Goal: Task Accomplishment & Management: Complete application form

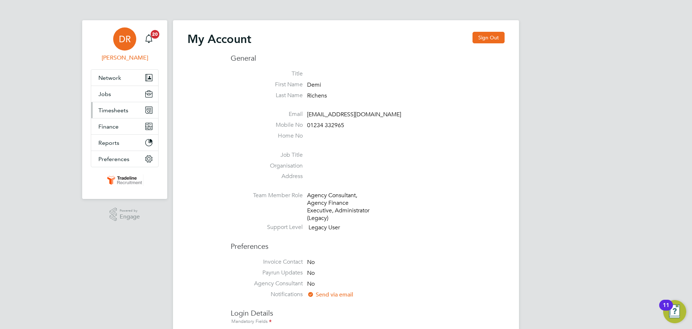
click at [124, 107] on span "Timesheets" at bounding box center [113, 110] width 30 height 7
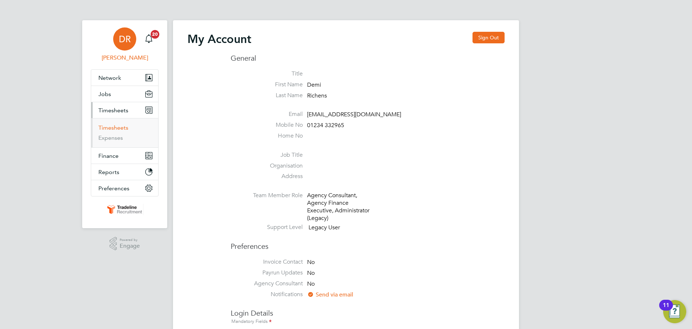
click at [127, 124] on link "Timesheets" at bounding box center [113, 127] width 30 height 7
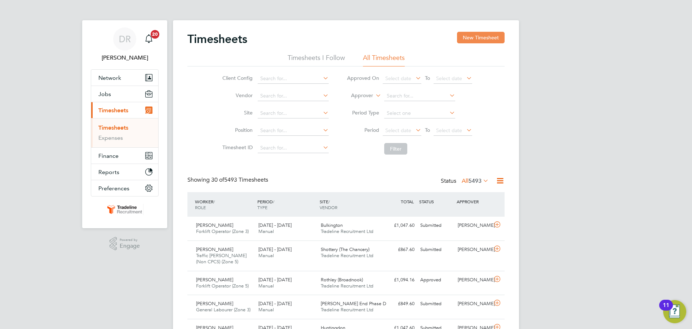
click at [463, 39] on button "New Timesheet" at bounding box center [481, 38] width 48 height 12
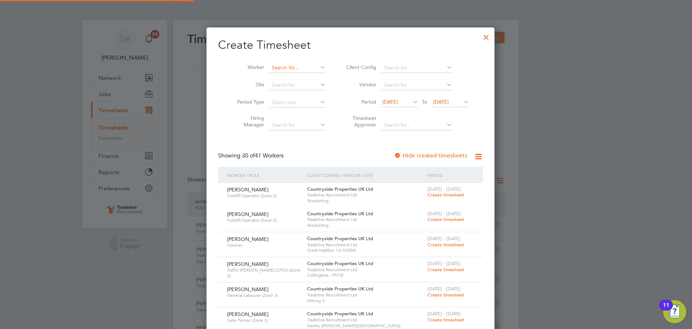
click at [288, 64] on input at bounding box center [297, 68] width 57 height 10
click at [309, 77] on b "Buh" at bounding box center [313, 77] width 9 height 6
type input "[PERSON_NAME]"
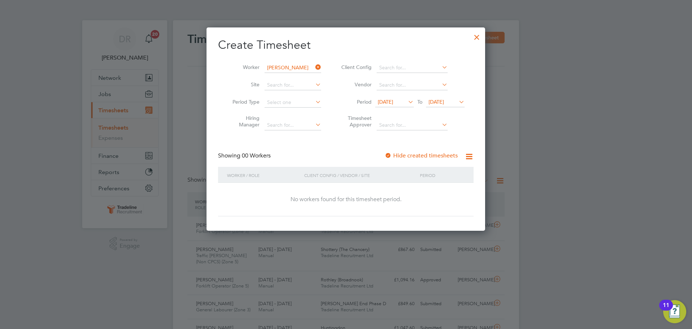
click at [444, 99] on span "[DATE]" at bounding box center [437, 101] width 16 height 6
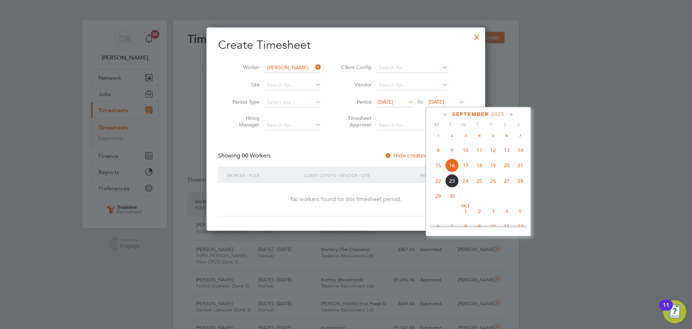
click at [521, 188] on span "28" at bounding box center [521, 181] width 14 height 14
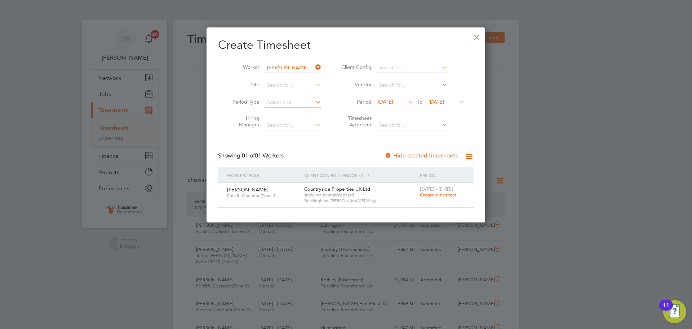
click at [477, 35] on div at bounding box center [477, 35] width 13 height 13
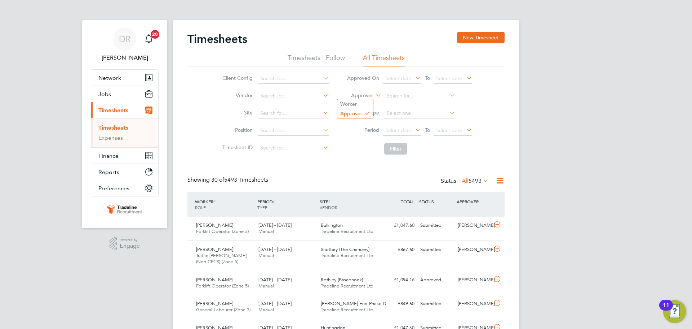
click at [354, 94] on label "Approver" at bounding box center [357, 95] width 32 height 7
click at [360, 100] on li "Worker" at bounding box center [356, 103] width 36 height 9
click at [423, 90] on li "Worker" at bounding box center [410, 95] width 144 height 17
click at [419, 93] on input at bounding box center [419, 96] width 71 height 10
click at [420, 101] on li "[PERSON_NAME] ocianu" at bounding box center [420, 106] width 72 height 10
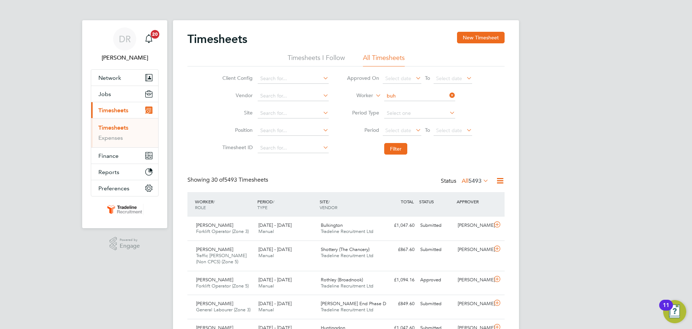
type input "[PERSON_NAME]"
click at [402, 143] on li "Filter" at bounding box center [410, 148] width 144 height 19
click at [403, 146] on button "Filter" at bounding box center [395, 149] width 23 height 12
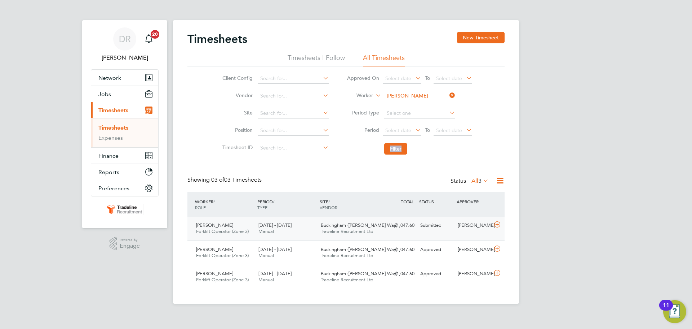
click at [497, 227] on icon at bounding box center [497, 224] width 9 height 6
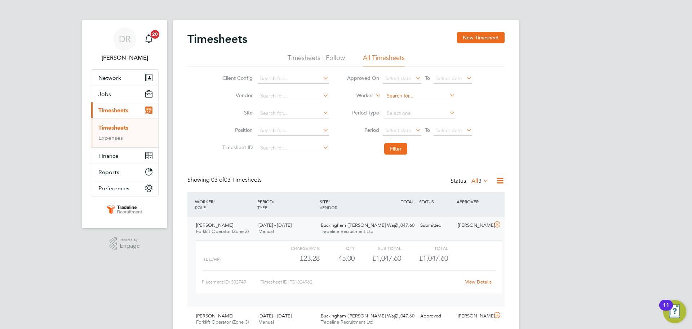
click at [406, 93] on input at bounding box center [419, 96] width 71 height 10
click at [428, 105] on b "Kass" at bounding box center [433, 106] width 11 height 6
type input "[PERSON_NAME]"
click at [399, 150] on button "Filter" at bounding box center [395, 149] width 23 height 12
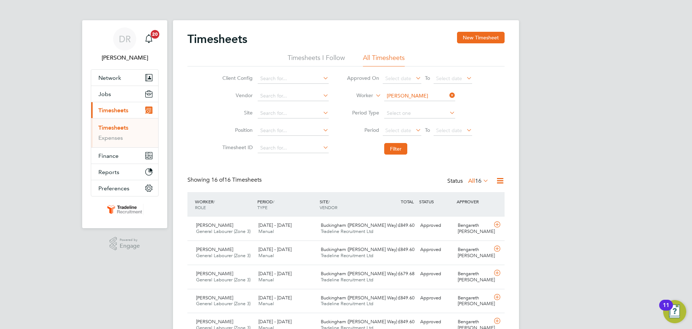
click at [460, 26] on div "Timesheets New Timesheet Timesheets I Follow All Timesheets Client Config Vendo…" at bounding box center [346, 318] width 346 height 596
click at [462, 33] on button "New Timesheet" at bounding box center [481, 38] width 48 height 12
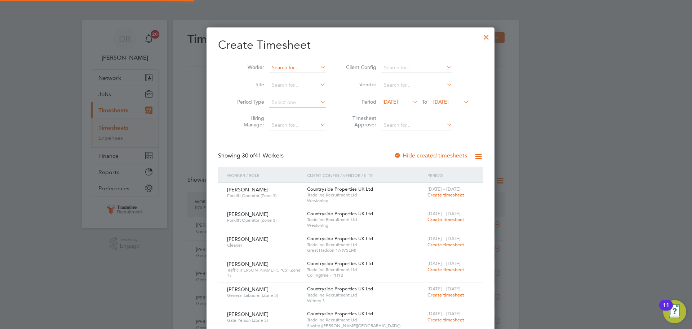
click at [279, 70] on input at bounding box center [297, 68] width 57 height 10
click at [277, 72] on li "[PERSON_NAME] anda" at bounding box center [298, 77] width 69 height 10
type input "[PERSON_NAME]"
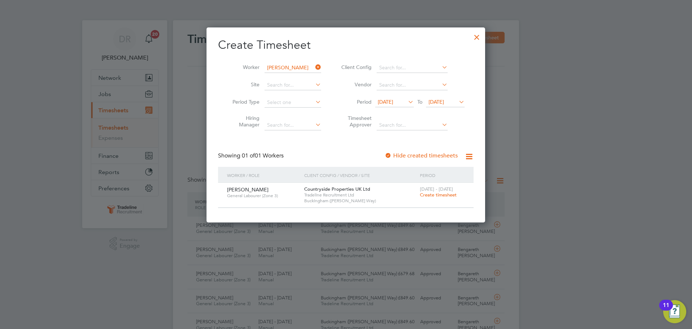
click at [446, 192] on span "Create timesheet" at bounding box center [438, 194] width 37 height 6
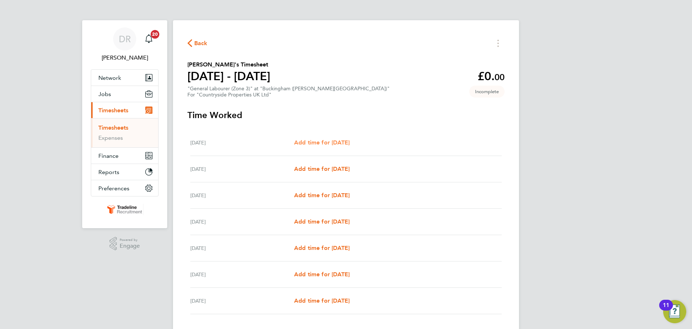
click at [342, 142] on span "Add time for [DATE]" at bounding box center [322, 142] width 56 height 7
select select "30"
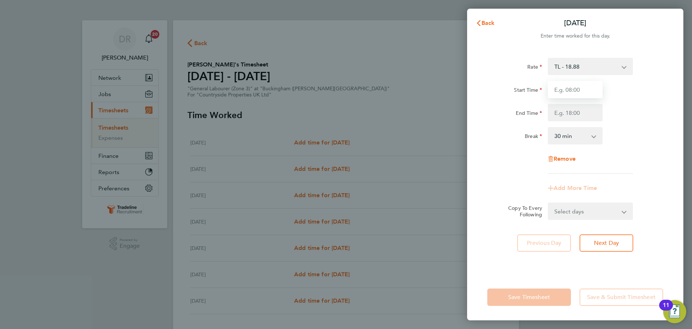
click at [584, 92] on input "Start Time" at bounding box center [575, 89] width 55 height 17
type input "07:00"
click at [574, 113] on input "End Time" at bounding box center [575, 112] width 55 height 17
type input "16:30"
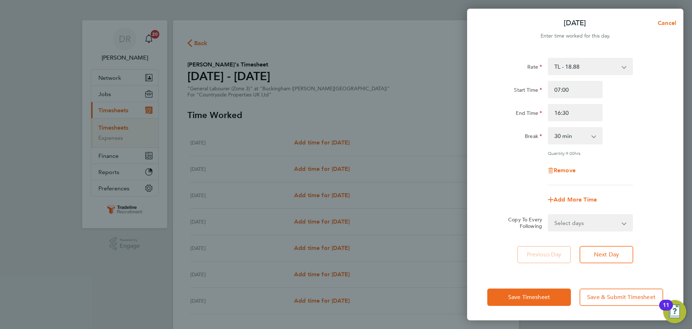
click at [634, 128] on div "Break 0 min 15 min 30 min 45 min 60 min 75 min 90 min" at bounding box center [576, 135] width 182 height 17
drag, startPoint x: 600, startPoint y: 218, endPoint x: 599, endPoint y: 228, distance: 10.6
click at [600, 218] on select "Select days Day Weekday (Mon-Fri) Weekend (Sat-Sun) [DATE] [DATE] [DATE] [DATE]…" at bounding box center [587, 223] width 76 height 16
select select "WEEKDAY"
click at [549, 215] on select "Select days Day Weekday (Mon-Fri) Weekend (Sat-Sun) [DATE] [DATE] [DATE] [DATE]…" at bounding box center [587, 223] width 76 height 16
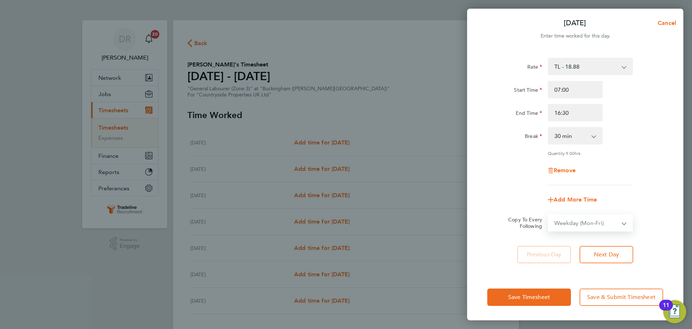
select select "[DATE]"
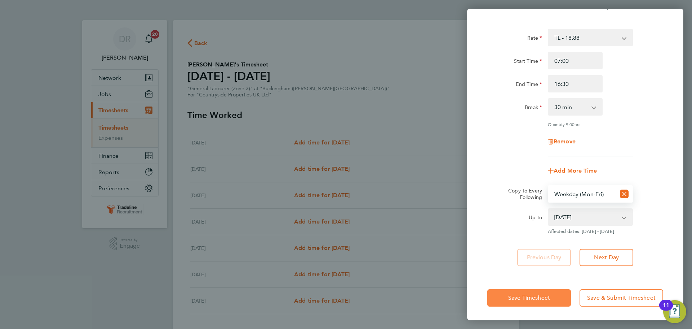
click at [551, 292] on button "Save Timesheet" at bounding box center [530, 297] width 84 height 17
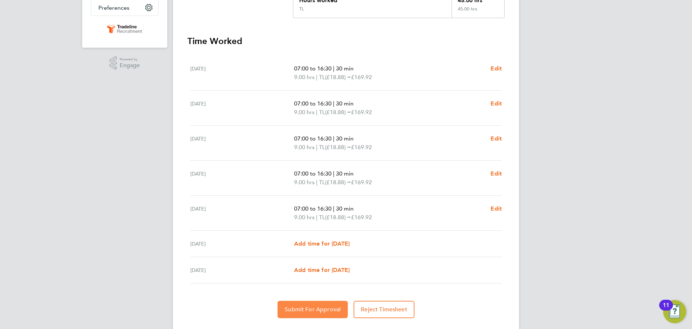
click at [333, 302] on button "Submit For Approval" at bounding box center [313, 308] width 70 height 17
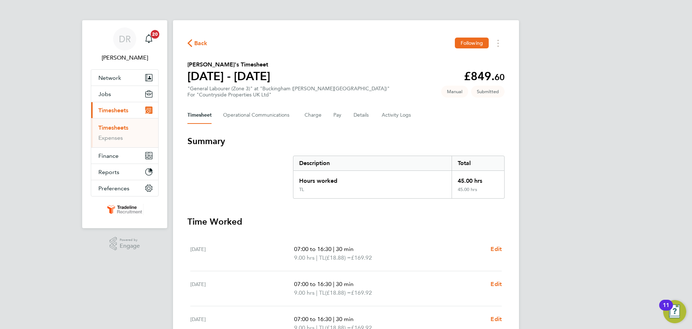
click at [104, 132] on li "Timesheets" at bounding box center [125, 129] width 54 height 10
click at [105, 130] on link "Timesheets" at bounding box center [113, 127] width 30 height 7
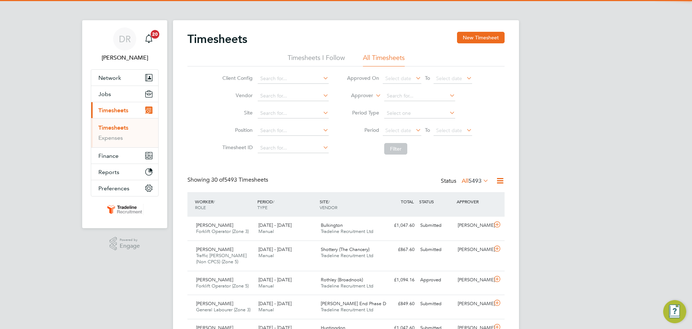
drag, startPoint x: 481, startPoint y: 33, endPoint x: 444, endPoint y: 38, distance: 37.4
click at [481, 33] on button "New Timesheet" at bounding box center [481, 38] width 48 height 12
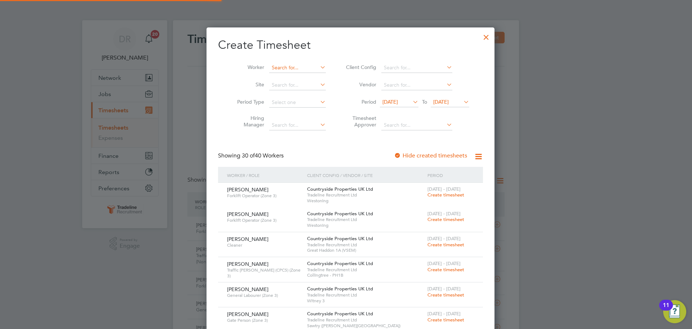
click at [276, 65] on input at bounding box center [297, 68] width 57 height 10
click at [305, 78] on li "[PERSON_NAME]" at bounding box center [329, 77] width 131 height 10
type input "[PERSON_NAME]"
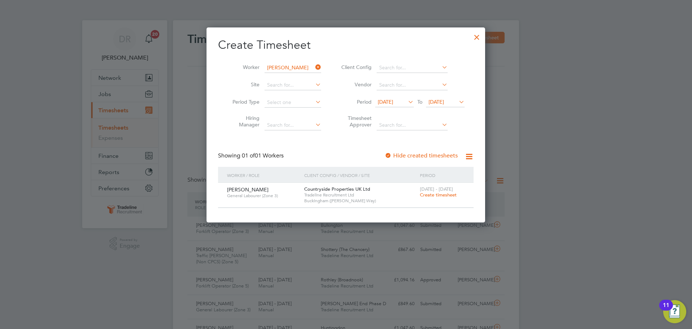
click at [430, 195] on span "Create timesheet" at bounding box center [438, 194] width 37 height 6
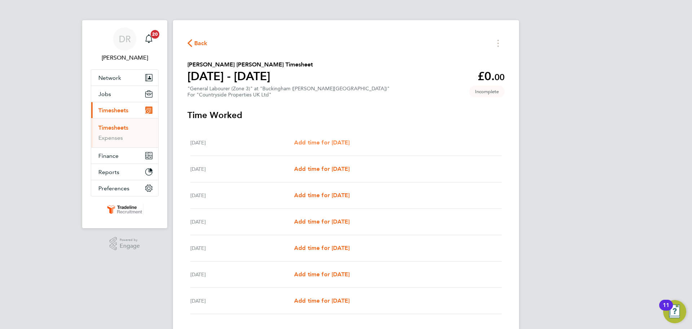
click at [350, 144] on span "Add time for [DATE]" at bounding box center [322, 142] width 56 height 7
select select "30"
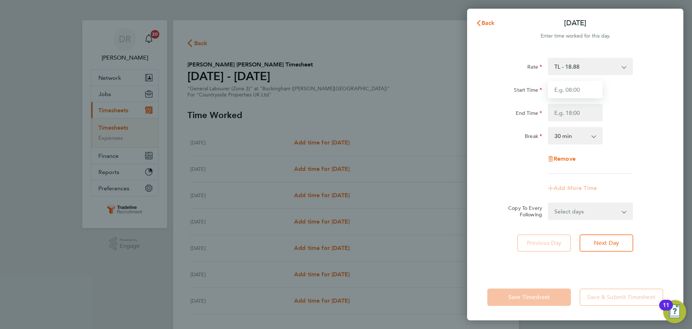
click at [567, 91] on input "Start Time" at bounding box center [575, 89] width 55 height 17
type input "07:00"
click at [574, 116] on input "End Time" at bounding box center [575, 112] width 55 height 17
type input "16:30"
drag, startPoint x: 640, startPoint y: 132, endPoint x: 629, endPoint y: 179, distance: 47.8
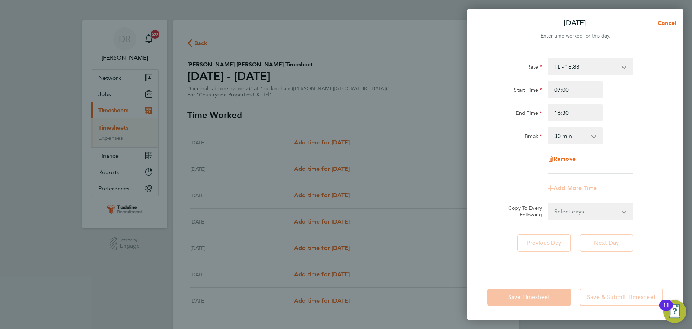
click at [640, 133] on div "Break 0 min 15 min 30 min 45 min 60 min 75 min 90 min" at bounding box center [576, 135] width 182 height 17
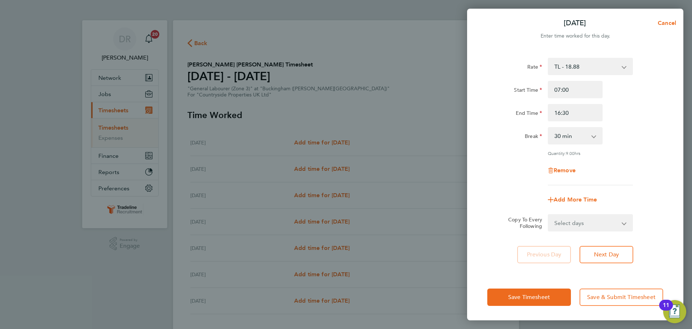
click at [620, 221] on select "Select days Day Weekday (Mon-Fri) Weekend (Sat-Sun) [DATE] [DATE] [DATE] [DATE]…" at bounding box center [587, 223] width 76 height 16
select select "WEEKDAY"
click at [549, 215] on select "Select days Day Weekday (Mon-Fri) Weekend (Sat-Sun) [DATE] [DATE] [DATE] [DATE]…" at bounding box center [587, 223] width 76 height 16
select select "[DATE]"
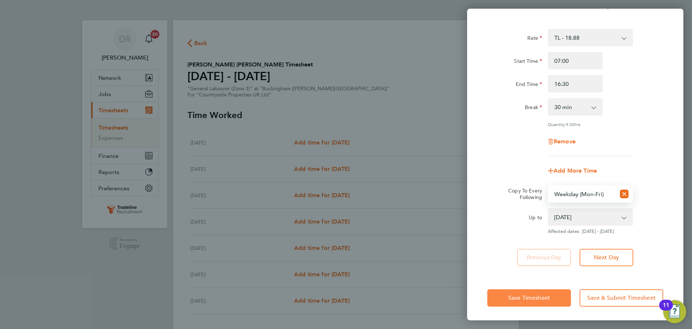
click at [541, 292] on button "Save Timesheet" at bounding box center [530, 297] width 84 height 17
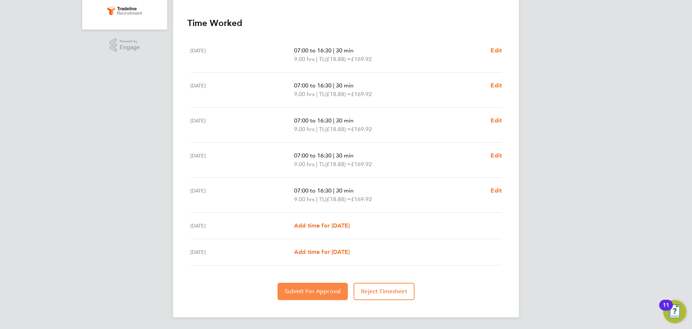
click at [307, 291] on span "Submit For Approval" at bounding box center [313, 290] width 56 height 7
